Goal: Use online tool/utility: Use online tool/utility

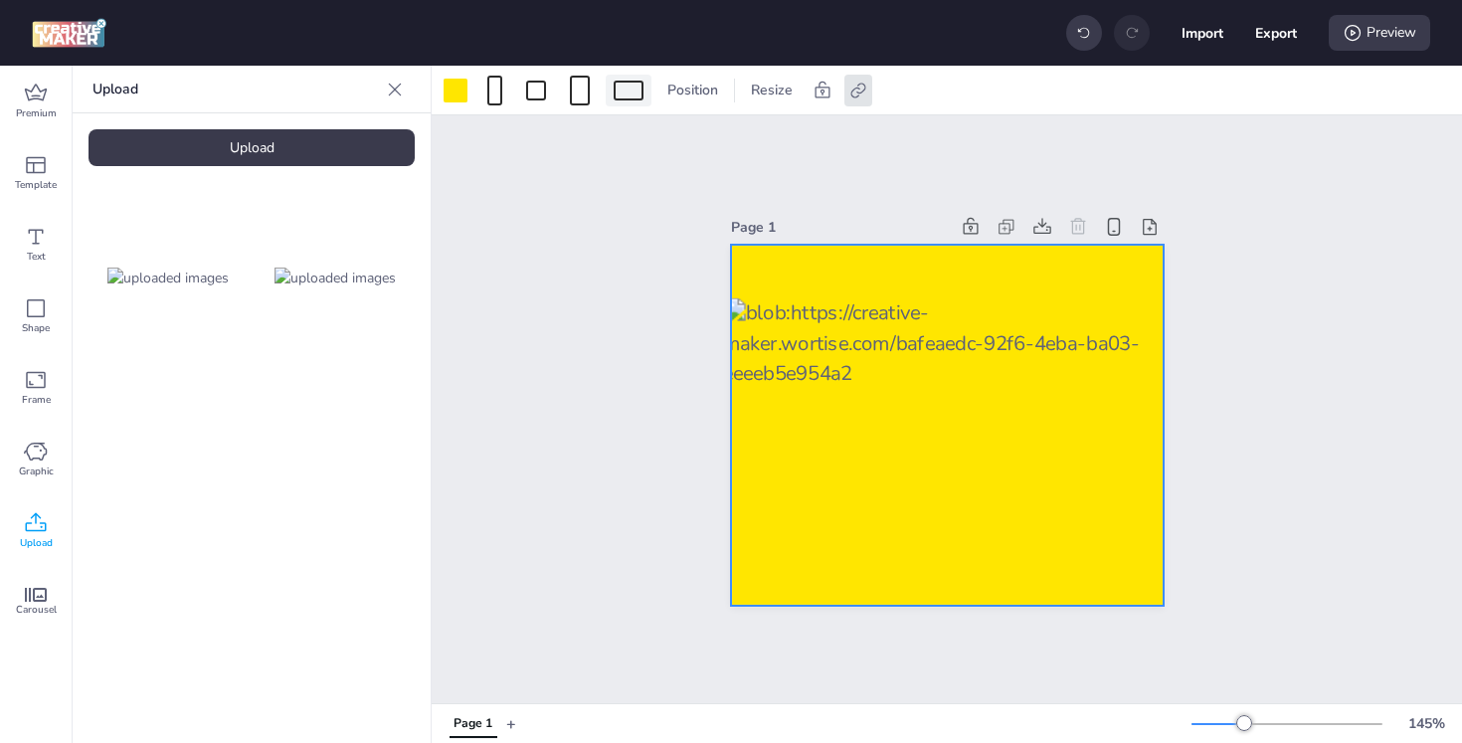
click at [631, 87] on div at bounding box center [629, 91] width 30 height 20
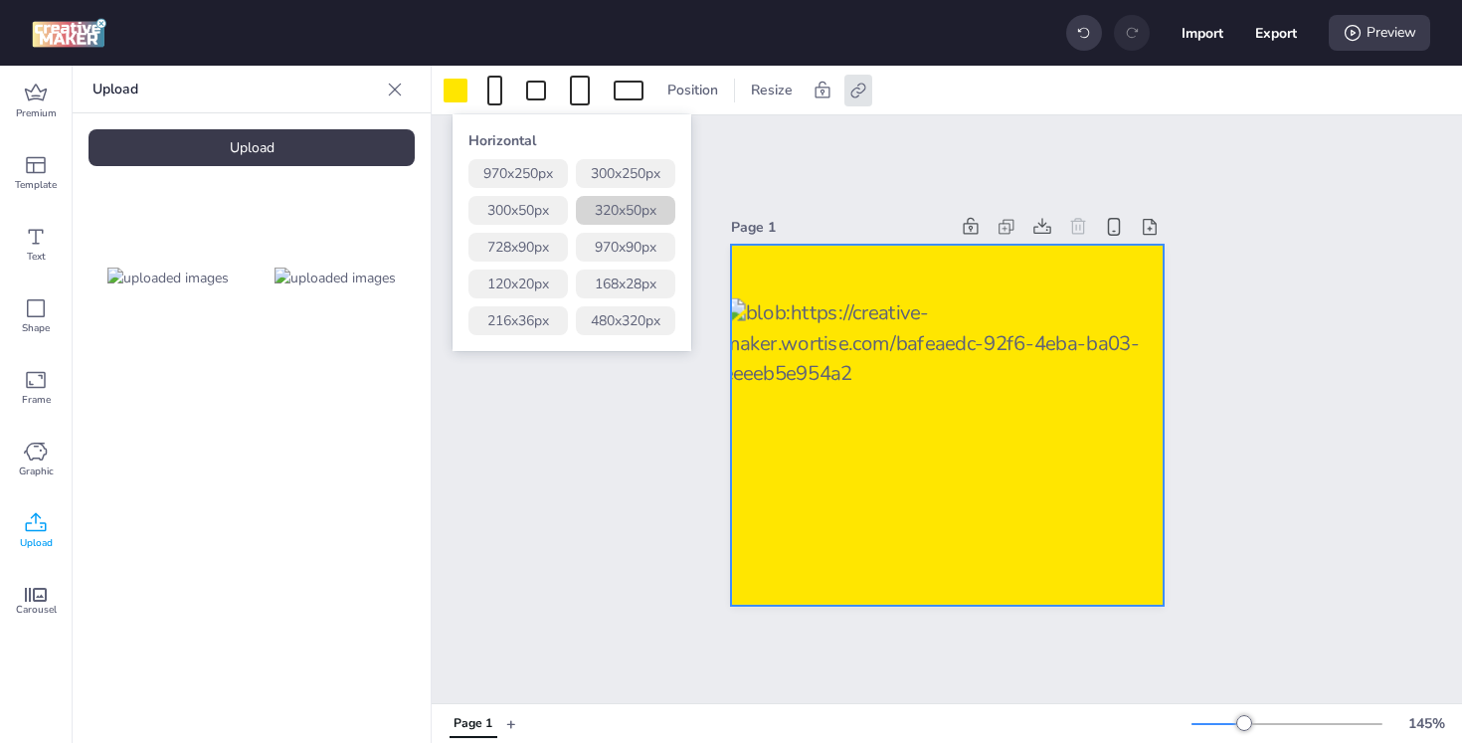
click at [648, 207] on button "320 x 50 px" at bounding box center [625, 210] width 99 height 29
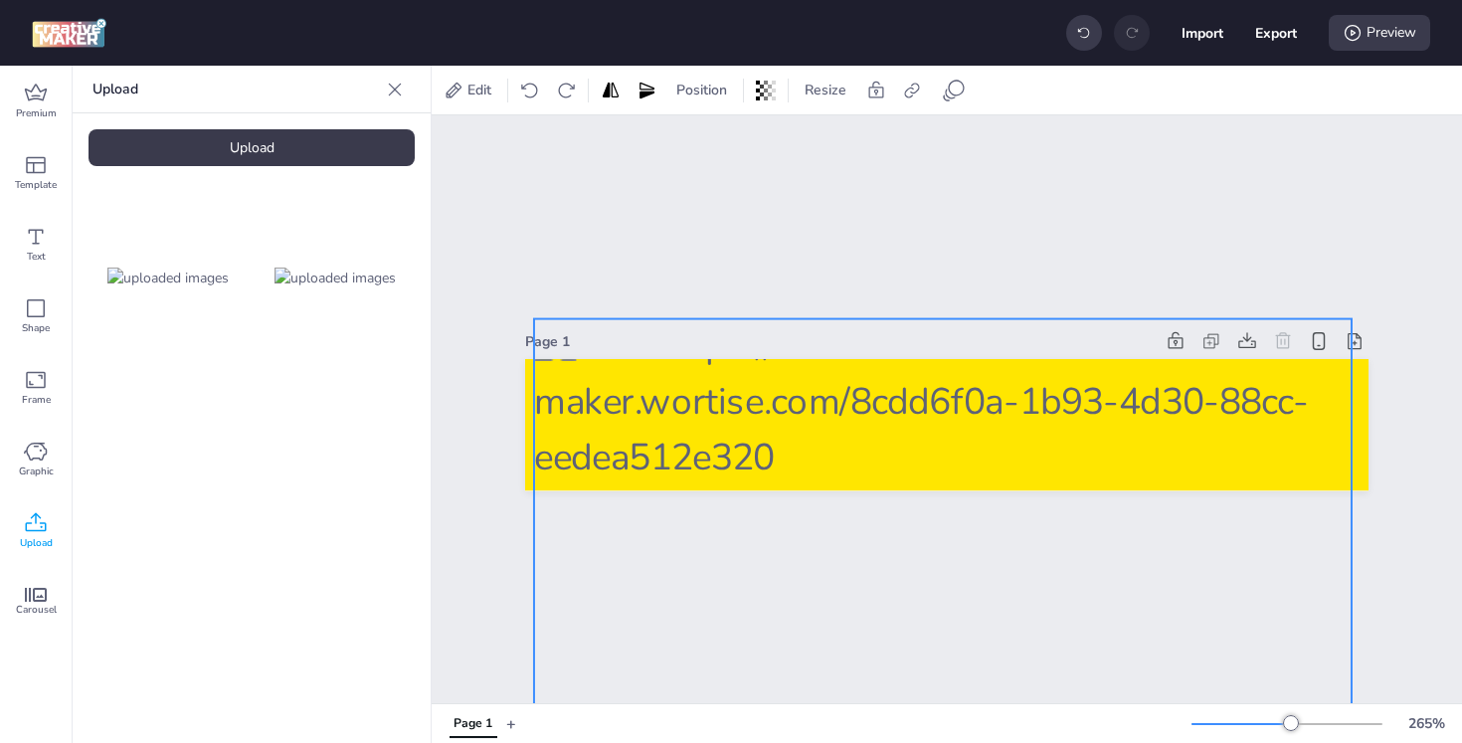
drag, startPoint x: 1031, startPoint y: 430, endPoint x: 1029, endPoint y: 556, distance: 126.4
click at [1029, 556] on div "Page 1" at bounding box center [947, 409] width 1031 height 588
click at [991, 180] on div "Page 1" at bounding box center [947, 409] width 1031 height 588
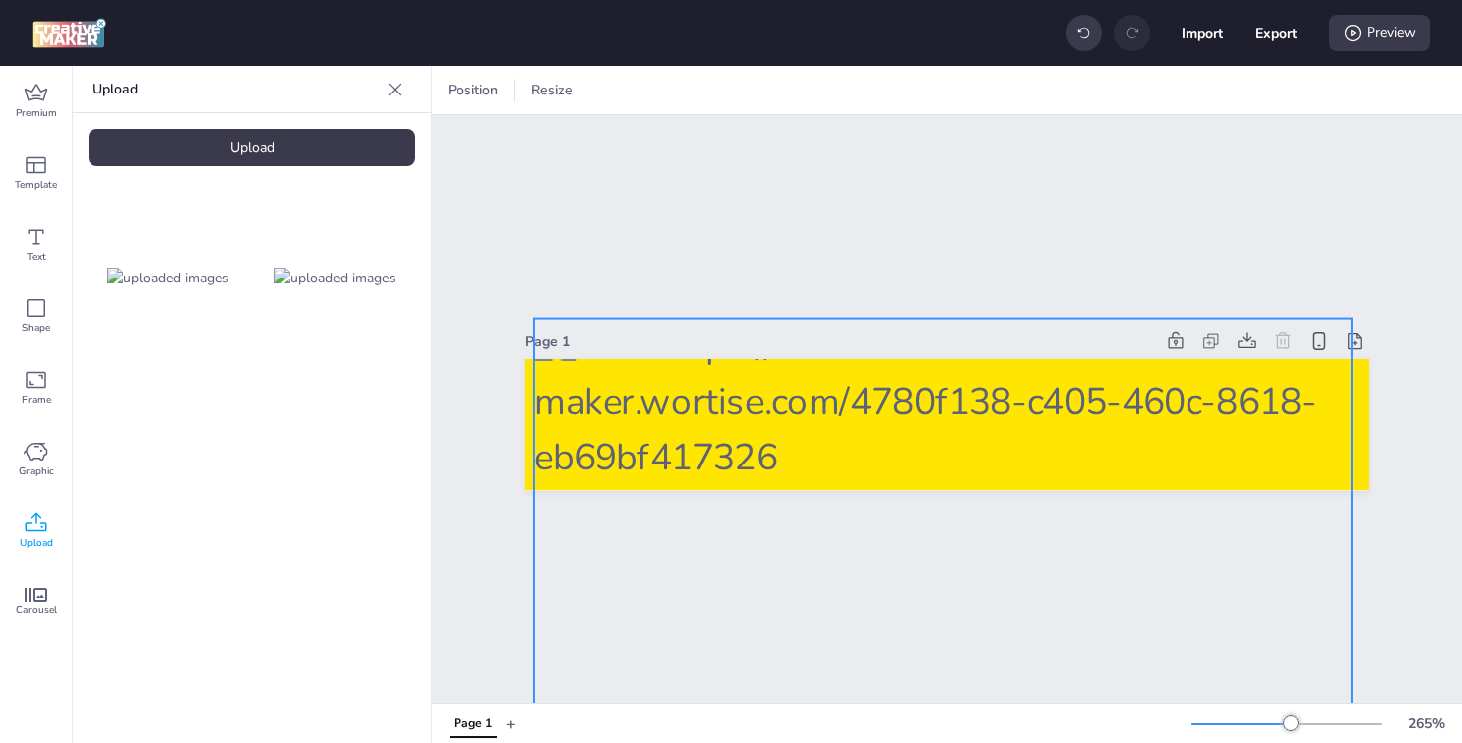
click at [985, 421] on div at bounding box center [943, 547] width 818 height 456
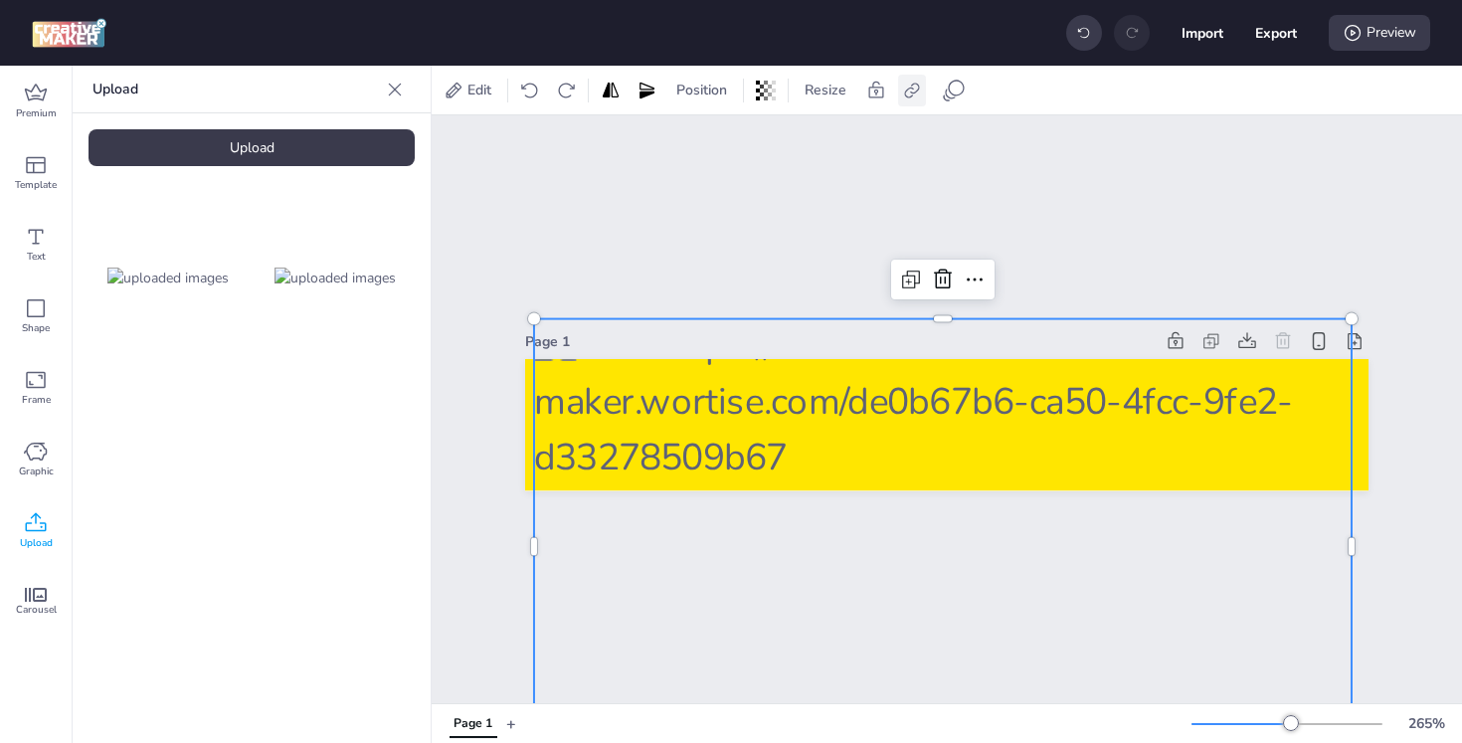
click at [919, 96] on icon at bounding box center [912, 91] width 20 height 20
click at [808, 145] on span "Activate hyperlink" at bounding box center [783, 140] width 110 height 21
click at [715, 145] on input "Activate hyperlink" at bounding box center [708, 148] width 13 height 13
checkbox input "true"
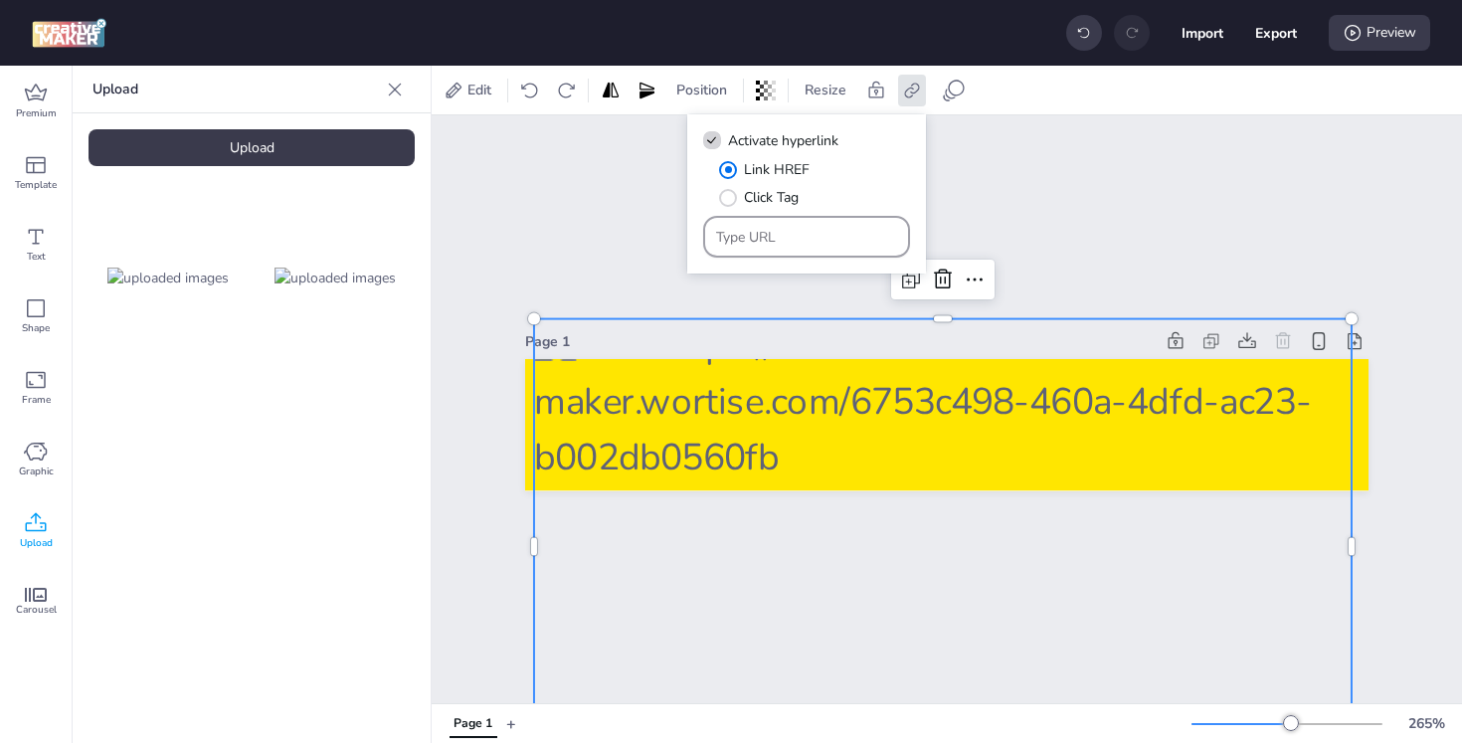
click at [765, 225] on div at bounding box center [807, 237] width 182 height 38
paste input "[URL][DOMAIN_NAME][DATE]"
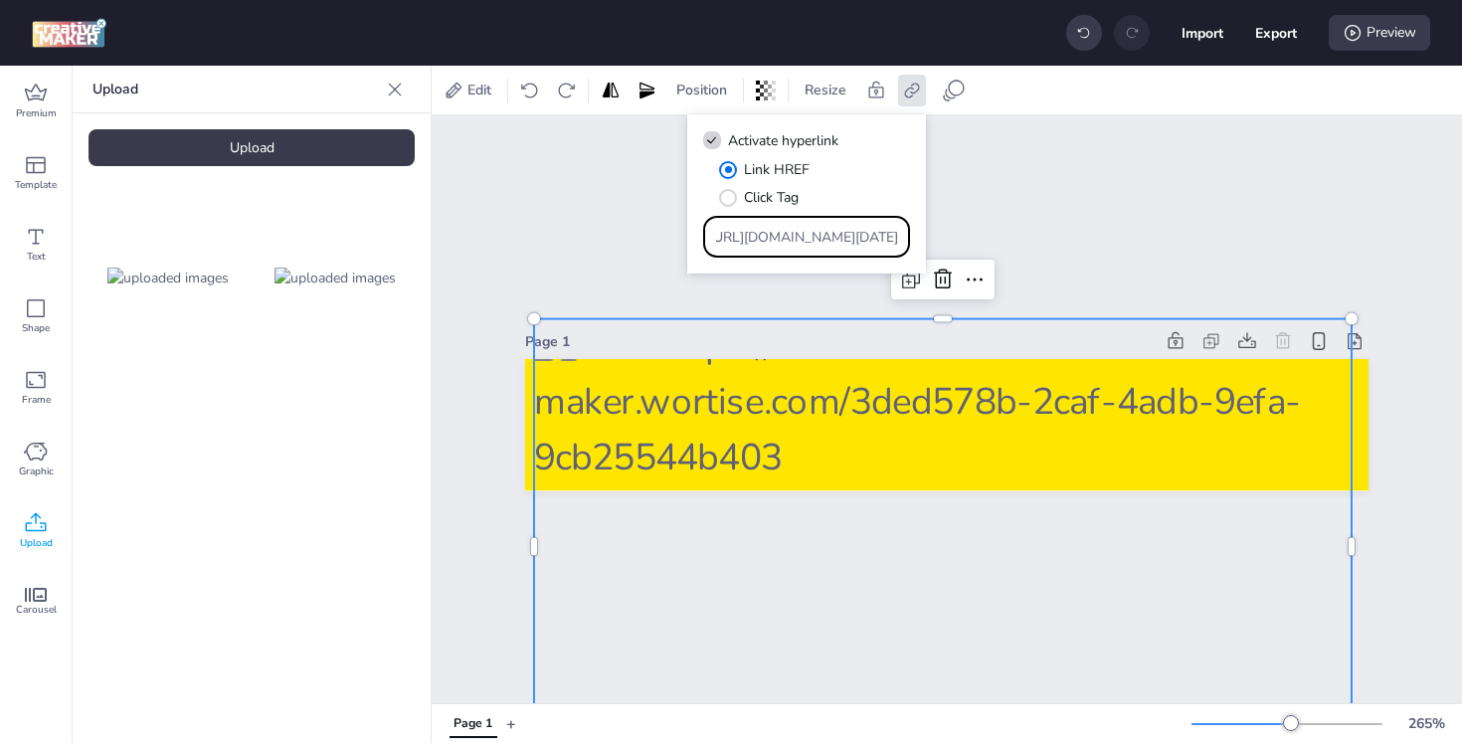
type input "[URL][DOMAIN_NAME][DATE]"
click at [1203, 195] on div "Page 1" at bounding box center [947, 409] width 1031 height 588
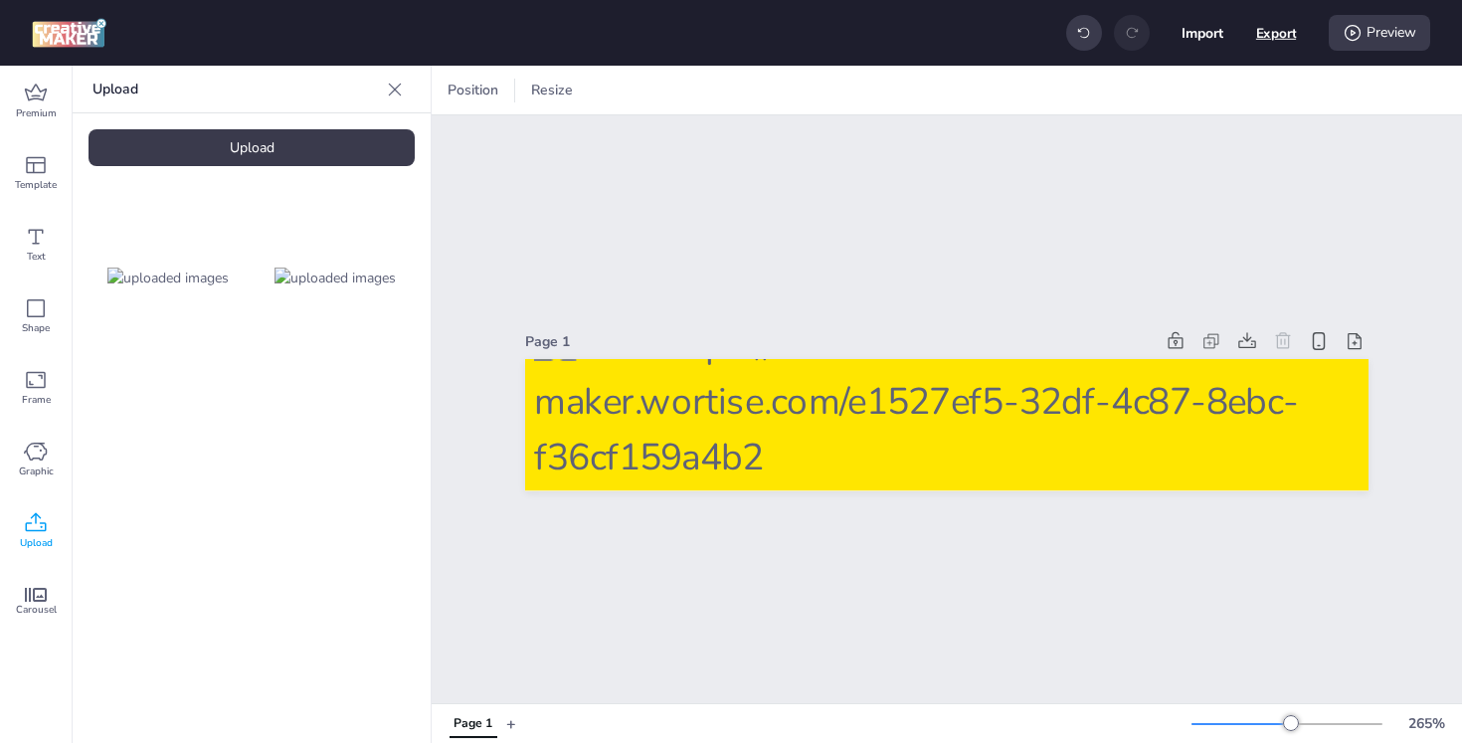
click at [1290, 28] on button "Export" at bounding box center [1276, 33] width 41 height 41
select select "html"
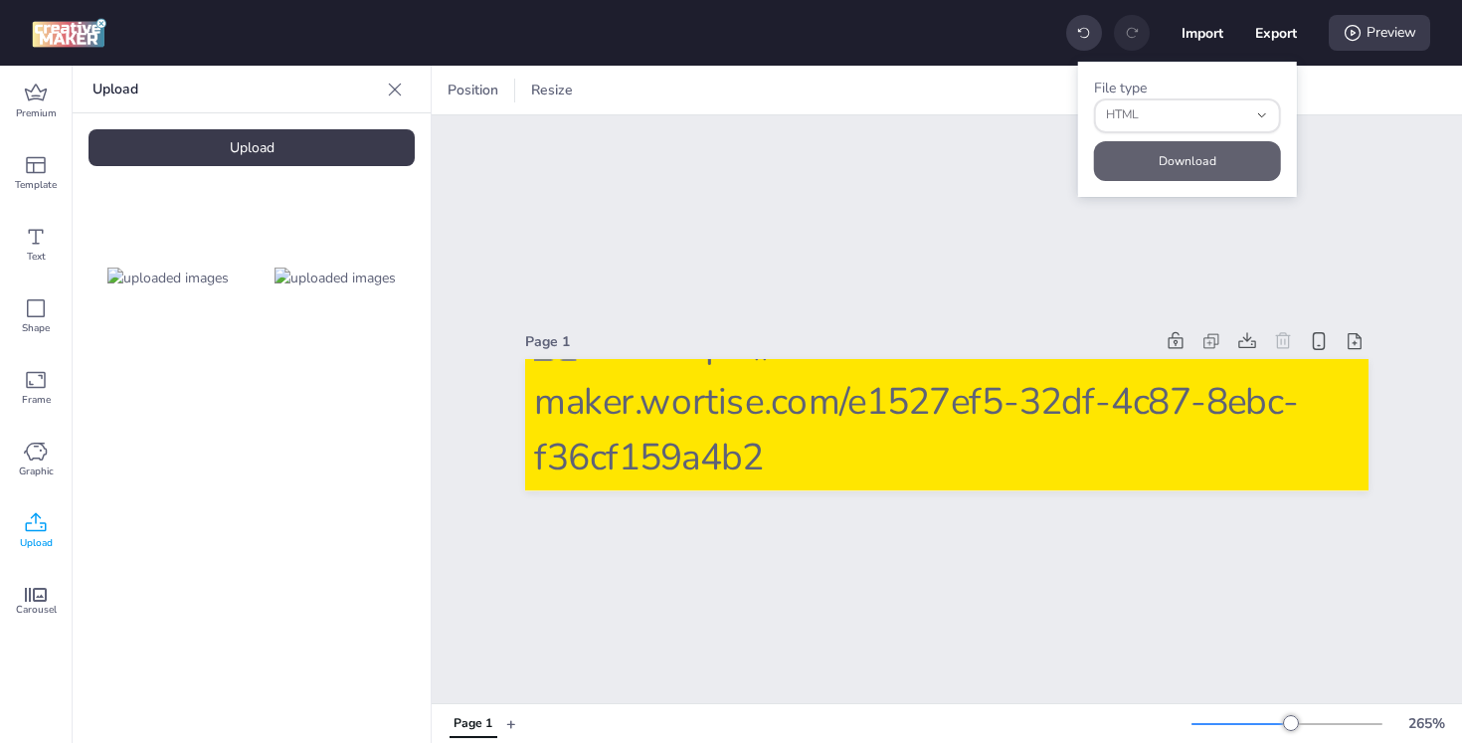
click at [1176, 148] on button "Download" at bounding box center [1187, 161] width 187 height 40
